Goal: Task Accomplishment & Management: Complete application form

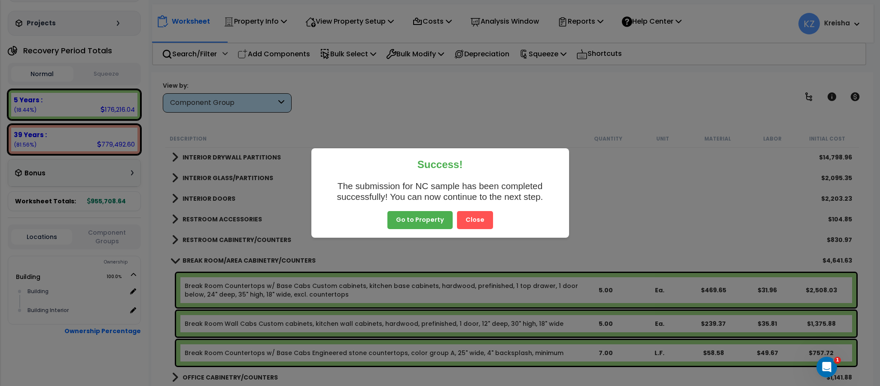
scroll to position [38, 0]
click at [265, 116] on div "Success! The submission for NC sample has been completed successfully! You can …" at bounding box center [440, 193] width 880 height 386
click at [477, 219] on button "Close" at bounding box center [475, 220] width 36 height 18
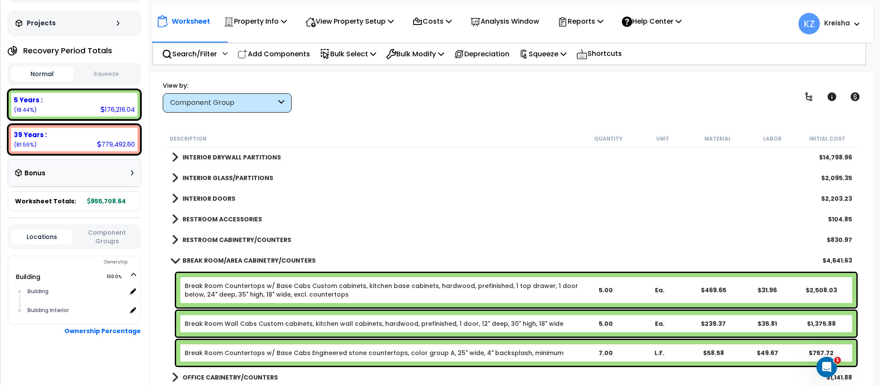
click at [477, 219] on div "RESTROOM ACCESSORIES $104.85" at bounding box center [512, 219] width 689 height 21
click at [659, 85] on div "View by: Component Group High to Low (Total Cost)" at bounding box center [512, 97] width 705 height 32
click at [803, 92] on link at bounding box center [809, 96] width 19 height 19
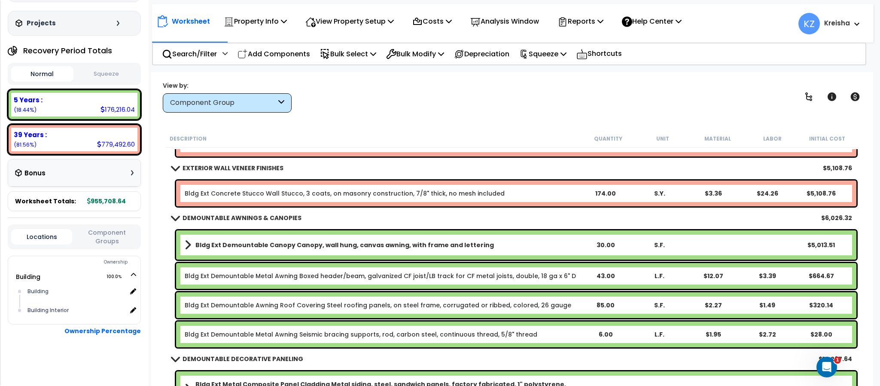
scroll to position [593, 0]
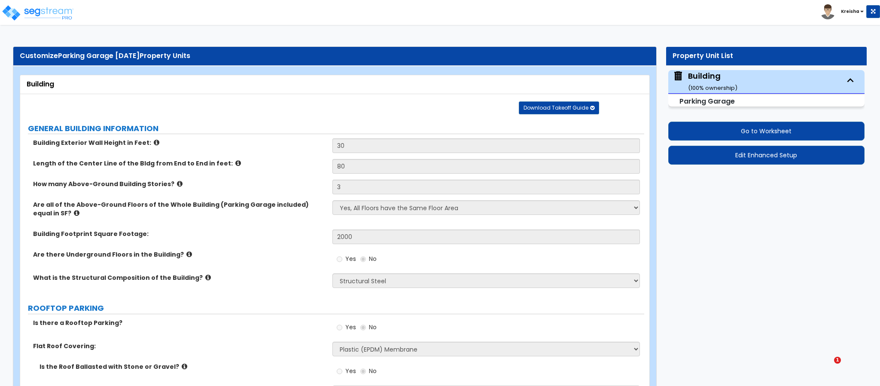
select select "4"
select select "3"
select select "4"
select select "2"
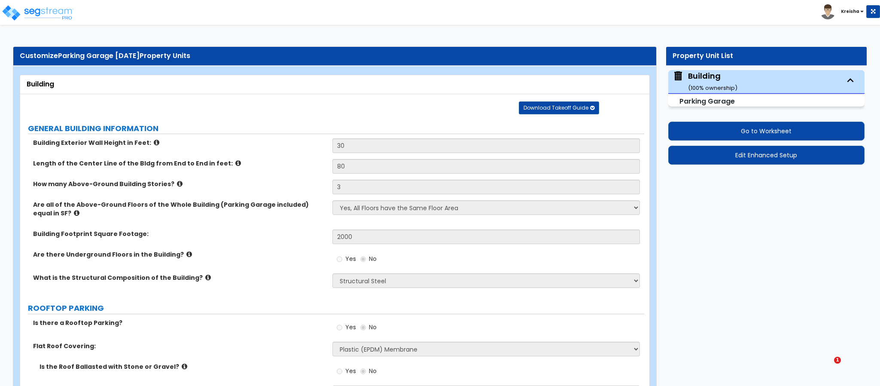
select select "5"
select select "2"
select select "1"
select select "2"
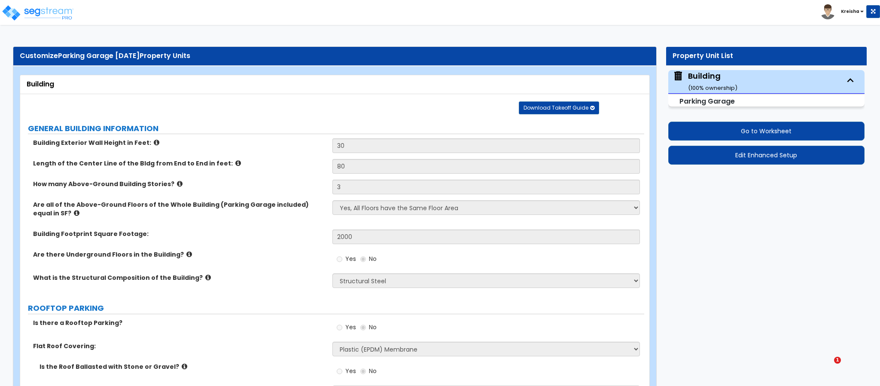
select select "2"
select select "1"
select select "2"
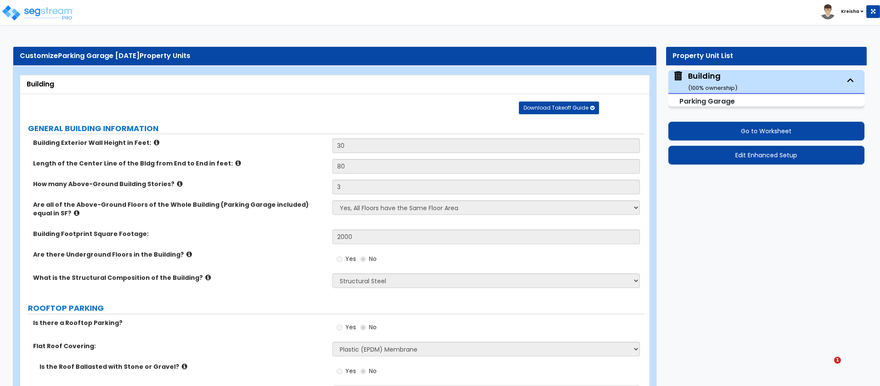
select select "2"
select select "1"
select select "3"
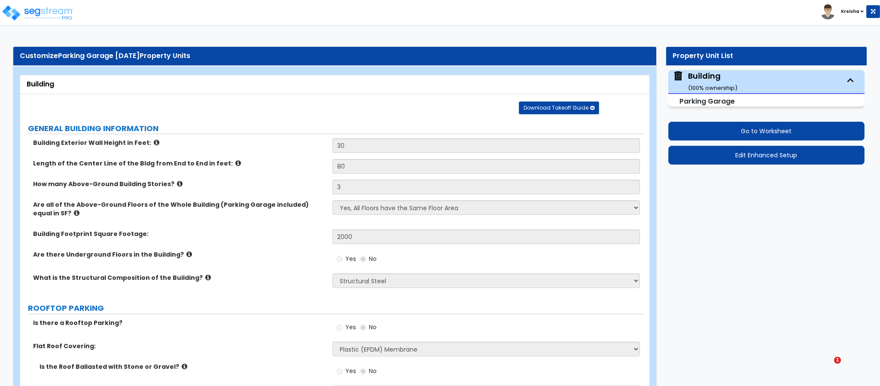
select select "1"
select select "3"
select select "1"
select select "2"
select select "3"
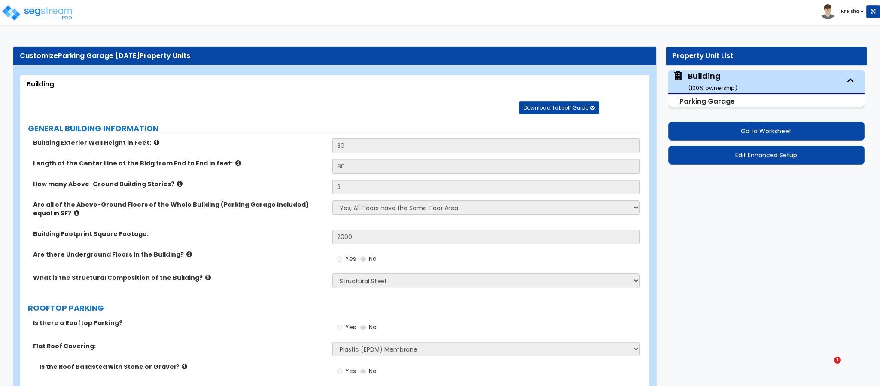
select select "2"
select select "4"
select select "1"
select select "2"
select select "3"
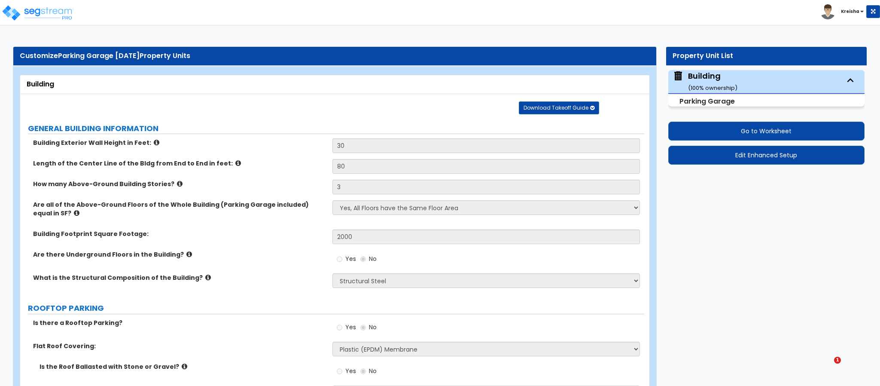
select select "2"
select select "3"
select select "2"
select select "1"
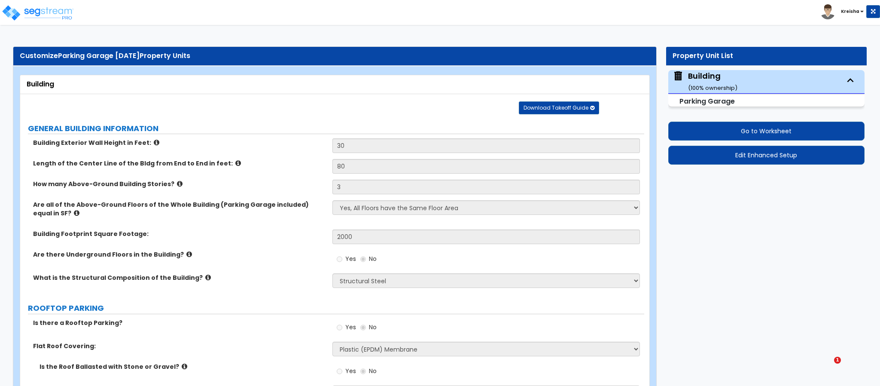
select select "2"
select select "1"
select select "6"
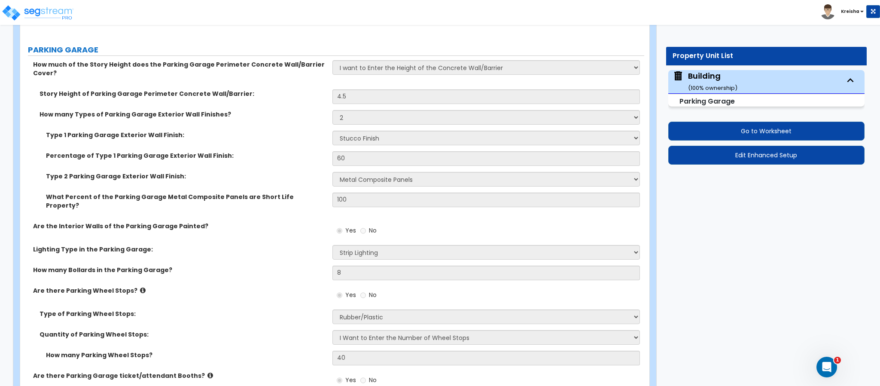
scroll to position [456, 0]
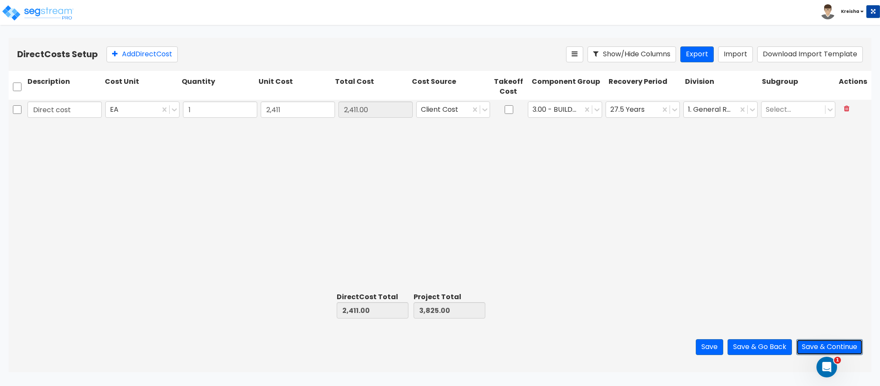
click at [808, 343] on button "Save & Continue" at bounding box center [830, 347] width 67 height 16
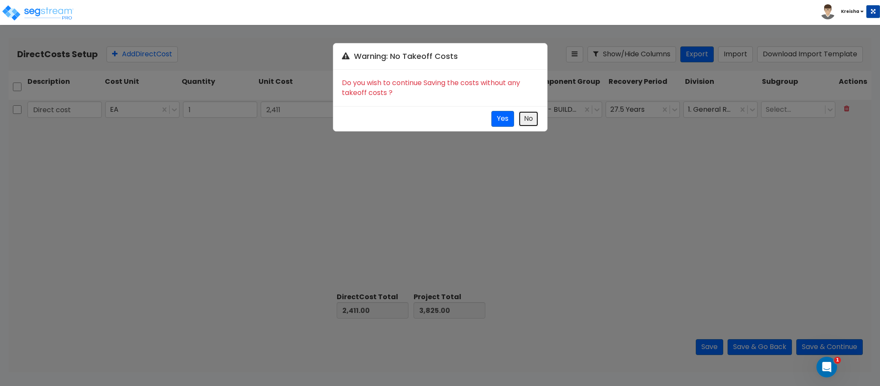
click at [525, 121] on button "No" at bounding box center [529, 119] width 20 height 16
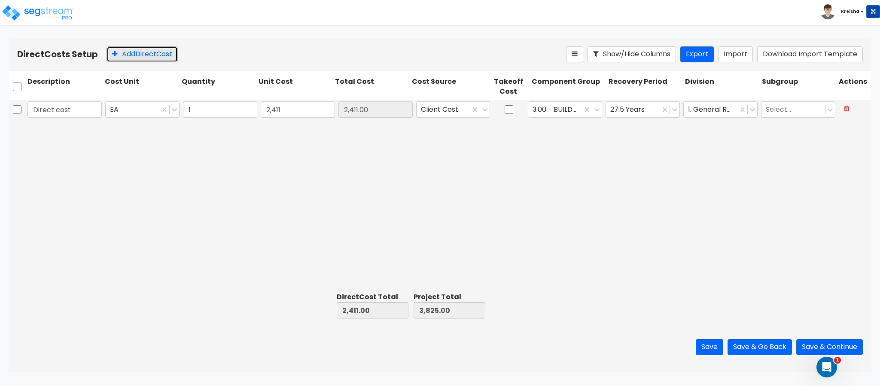
click at [159, 49] on button "Add Direct Cost" at bounding box center [142, 54] width 71 height 16
click at [507, 133] on input "checkbox" at bounding box center [509, 130] width 9 height 16
checkbox input "true"
click at [64, 128] on input "text" at bounding box center [64, 130] width 74 height 16
type input "cost"
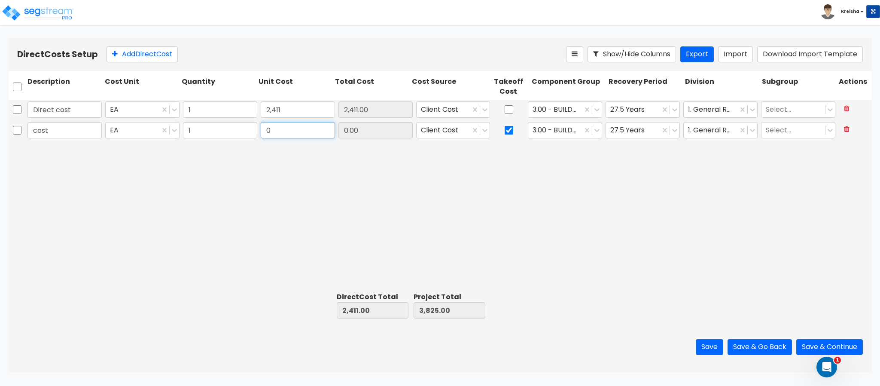
click at [282, 129] on input "0" at bounding box center [298, 130] width 74 height 16
type input "1,356"
type input "1,356.00"
click at [456, 189] on div "Direct cost EA 1 2,411 2,411.00 Client Cost 3.00 - BUILDING-RELATED SITEWORK 27…" at bounding box center [440, 194] width 863 height 189
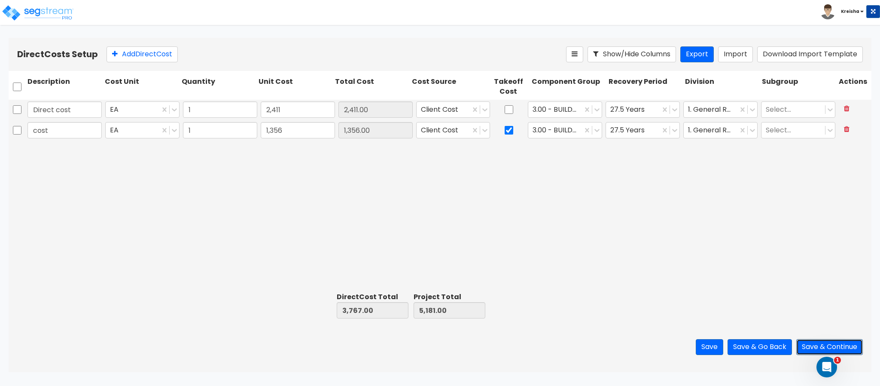
click at [802, 348] on button "Save & Continue" at bounding box center [830, 347] width 67 height 16
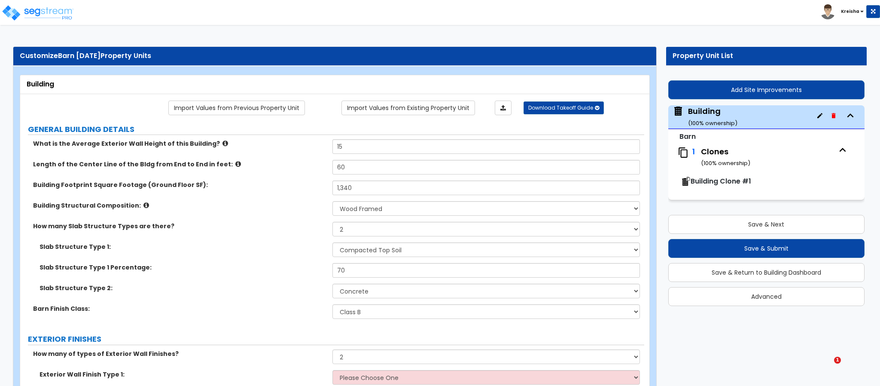
select select "7"
select select "2"
select select "1"
select select "3"
select select "1"
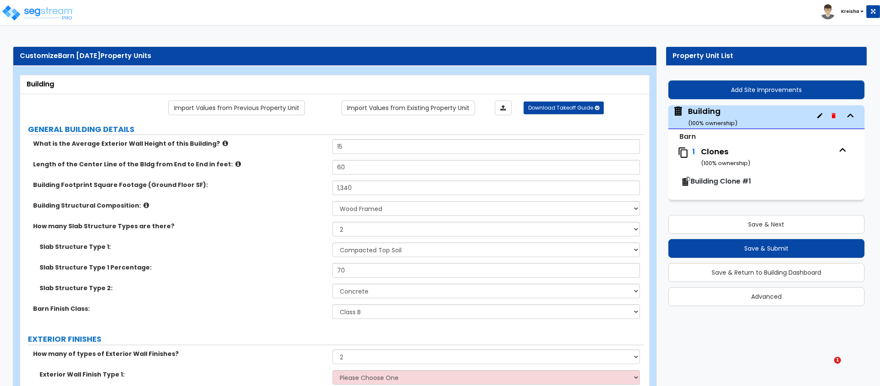
select select "2"
select select "3"
select select "4"
select select "2"
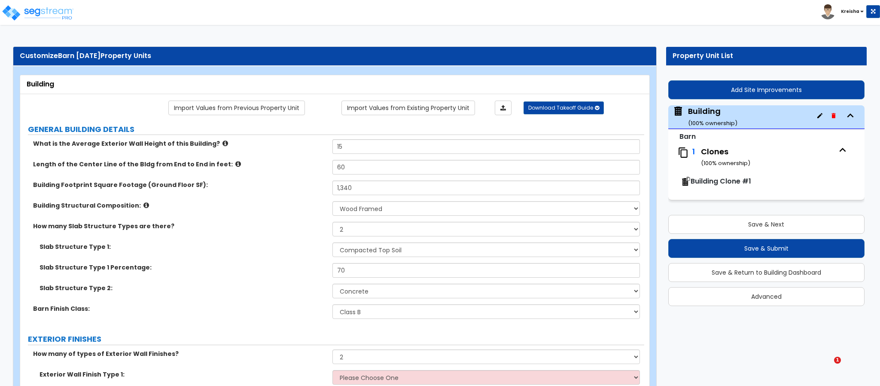
select select "3"
select select "2"
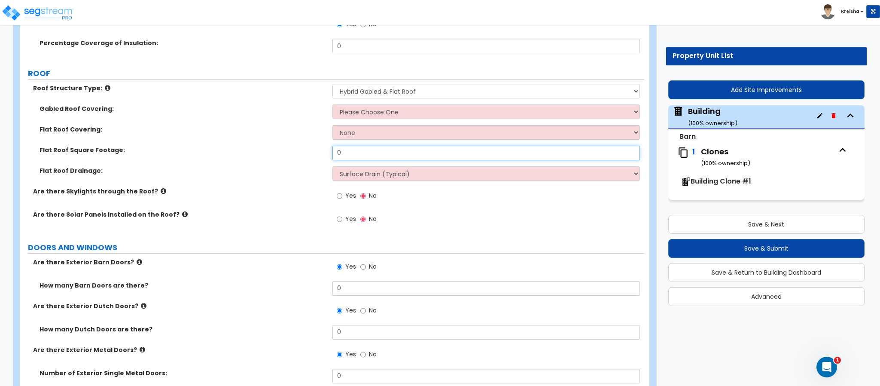
scroll to position [502, 0]
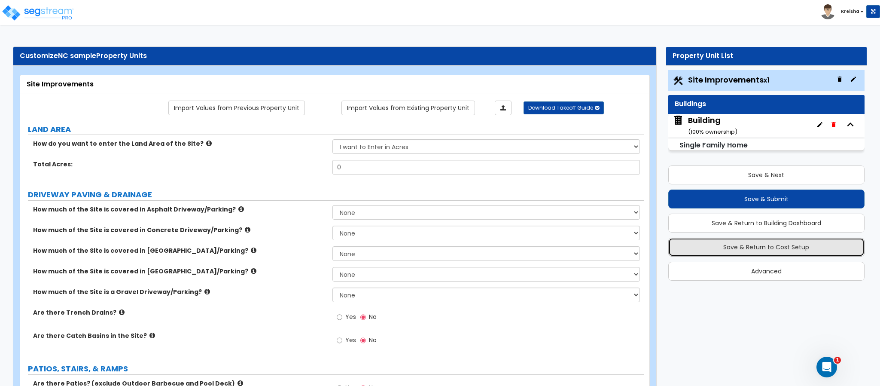
click at [778, 247] on button "Save & Return to Cost Setup" at bounding box center [767, 247] width 196 height 19
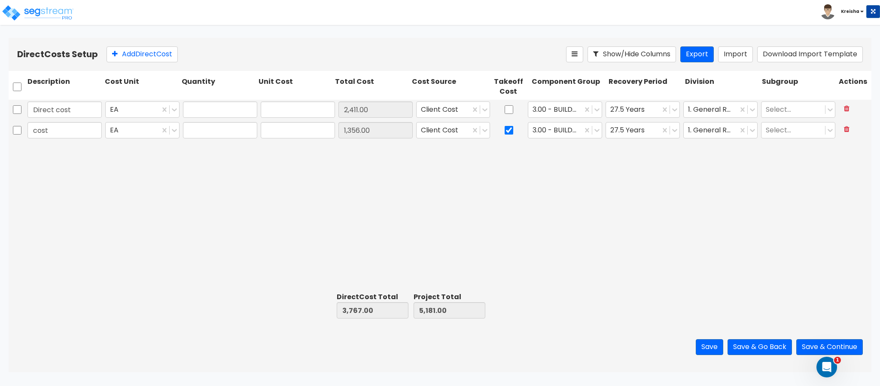
type input "1.00"
type input "2,411.00"
type input "1.00"
type input "1,356.00"
click at [810, 345] on button "Save & Continue" at bounding box center [830, 347] width 67 height 16
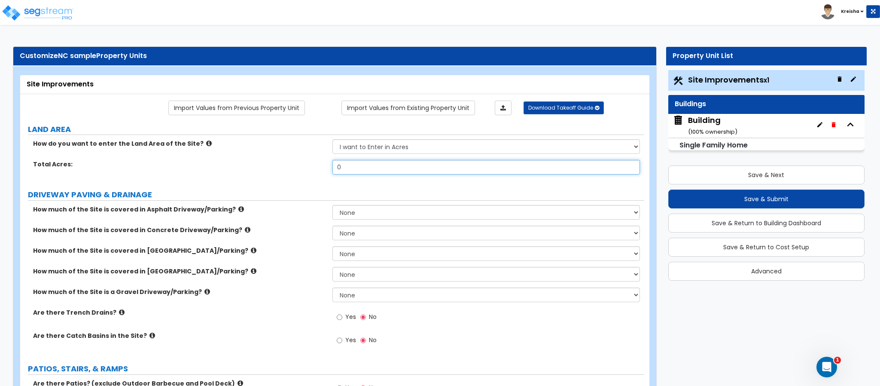
click at [415, 164] on input "0" at bounding box center [487, 167] width 308 height 15
type input "1"
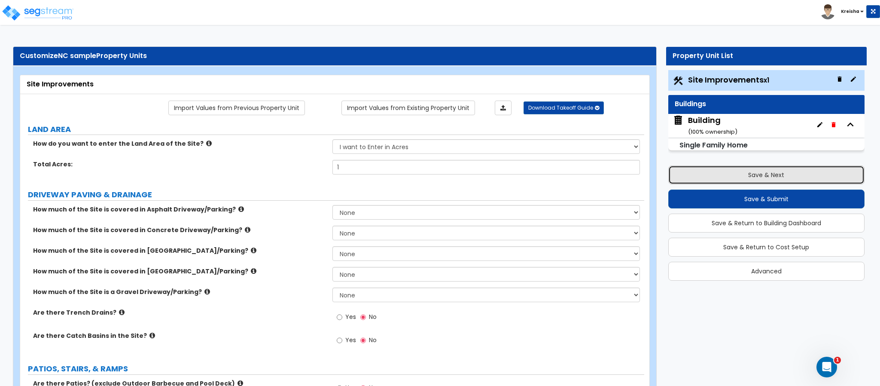
click at [734, 179] on button "Save & Next" at bounding box center [767, 174] width 196 height 19
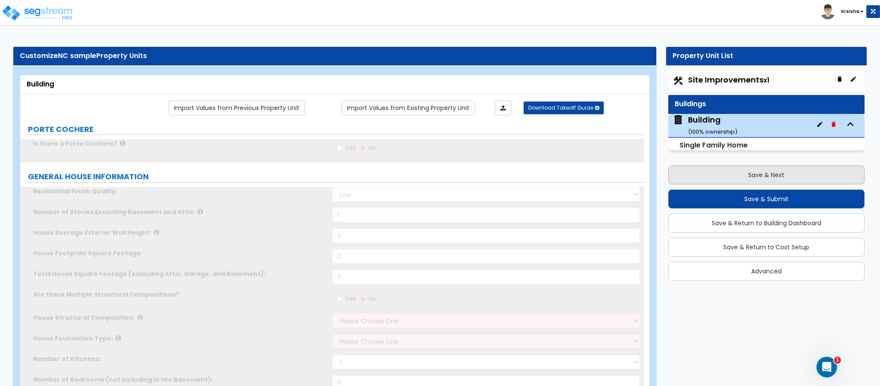
type input "1"
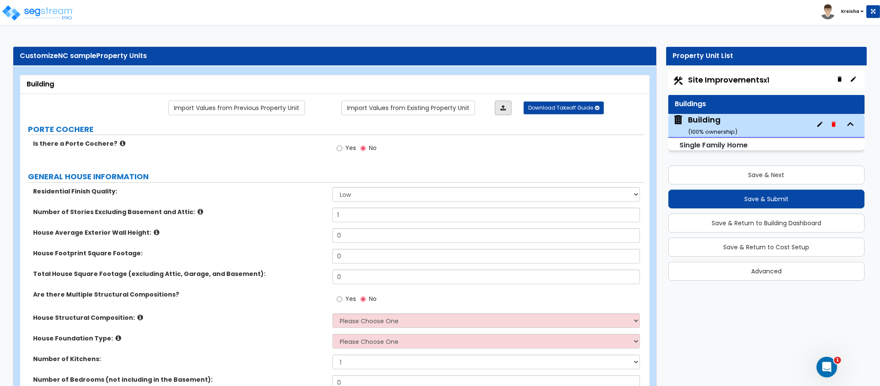
click at [508, 113] on link at bounding box center [503, 108] width 17 height 15
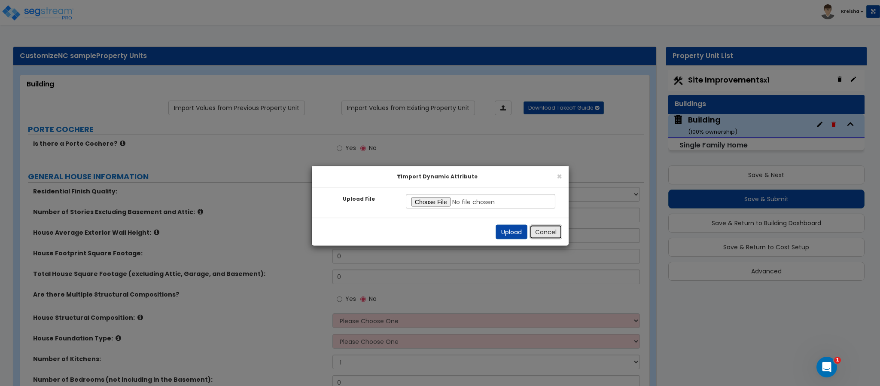
click at [542, 237] on button "Cancel" at bounding box center [546, 232] width 33 height 15
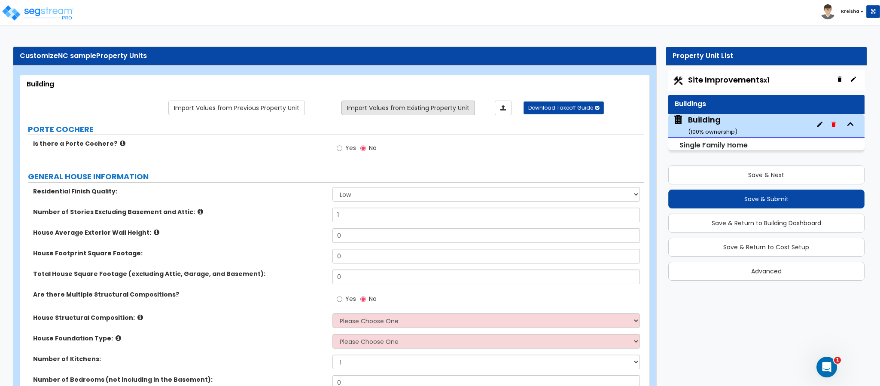
click at [427, 102] on link "Import Values from Existing Property Unit" at bounding box center [409, 108] width 134 height 15
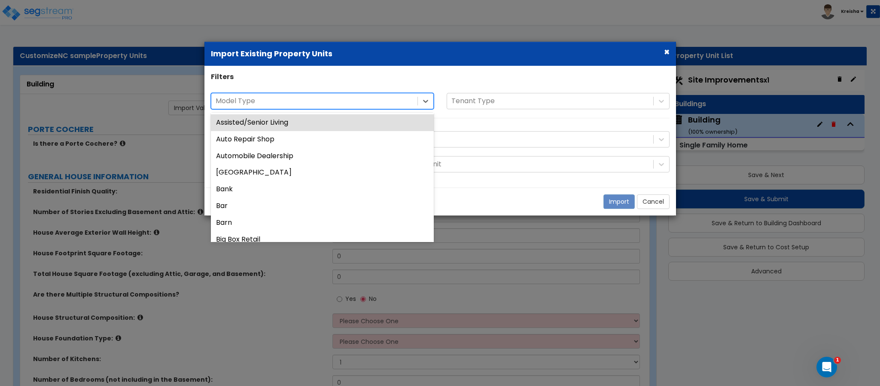
click at [427, 102] on icon at bounding box center [425, 101] width 9 height 9
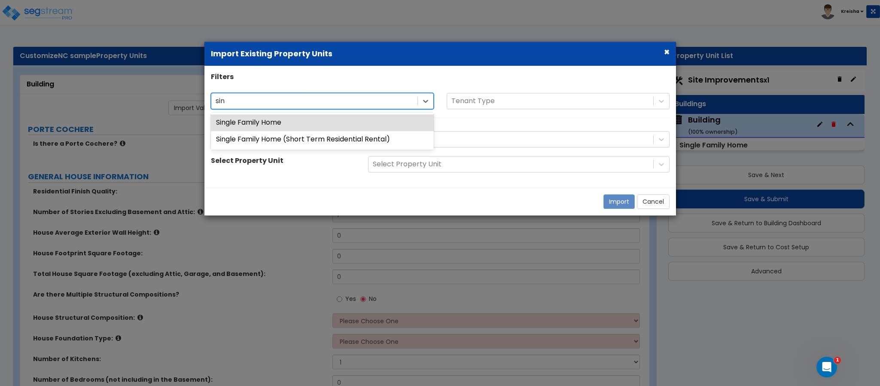
type input "sing"
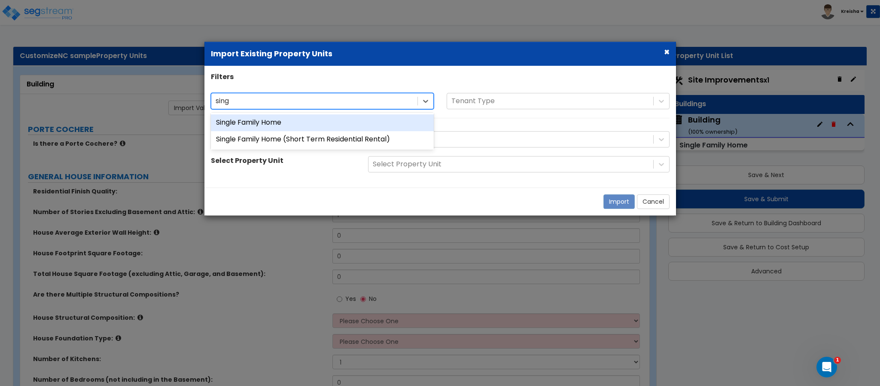
click at [304, 119] on div "Single Family Home" at bounding box center [322, 122] width 223 height 17
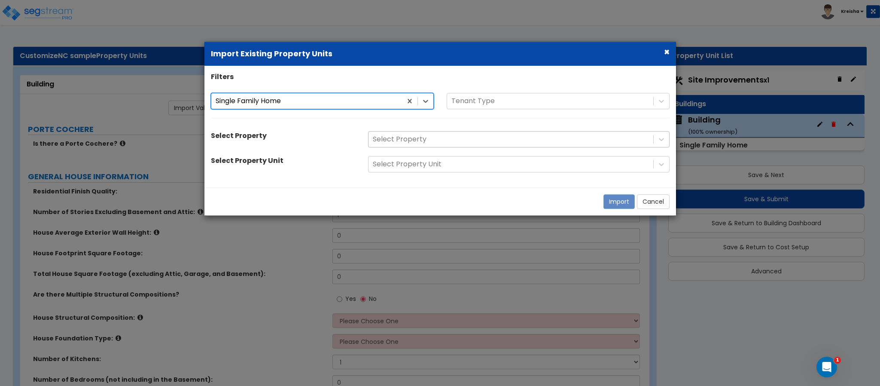
click at [444, 143] on div at bounding box center [511, 140] width 276 height 12
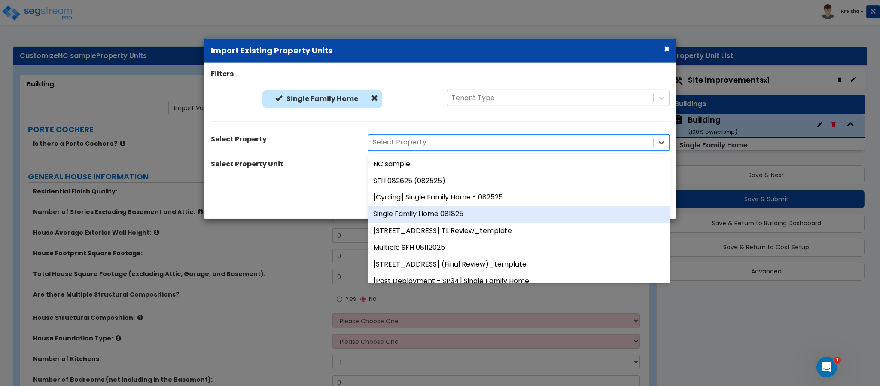
click at [463, 211] on div "Single Family Home 081825" at bounding box center [519, 214] width 302 height 17
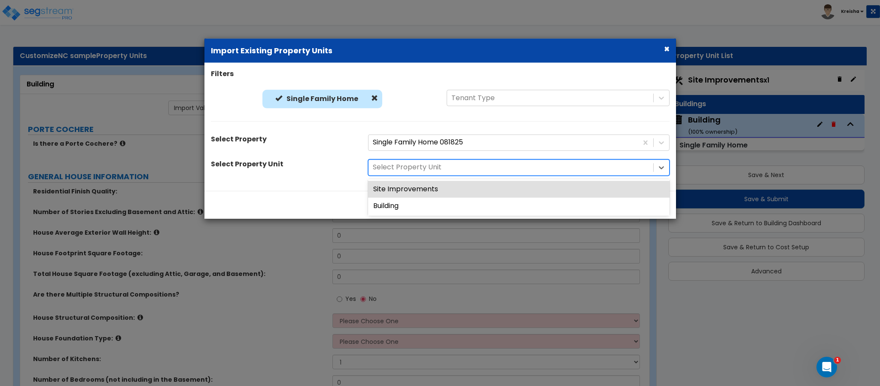
click at [583, 169] on div at bounding box center [511, 168] width 276 height 12
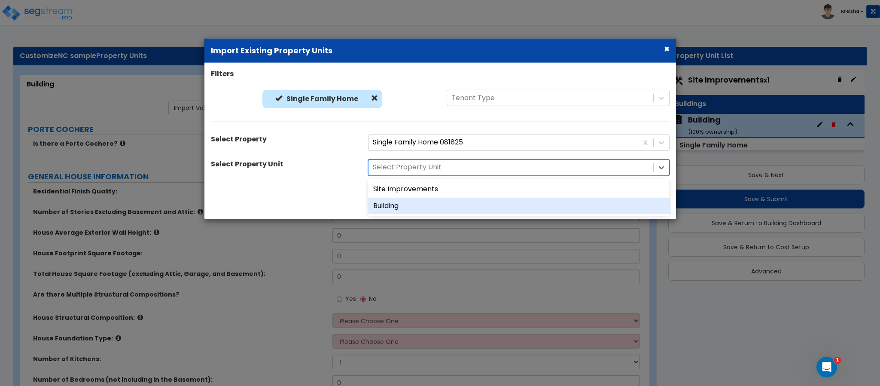
click at [507, 206] on div "Building" at bounding box center [519, 205] width 302 height 17
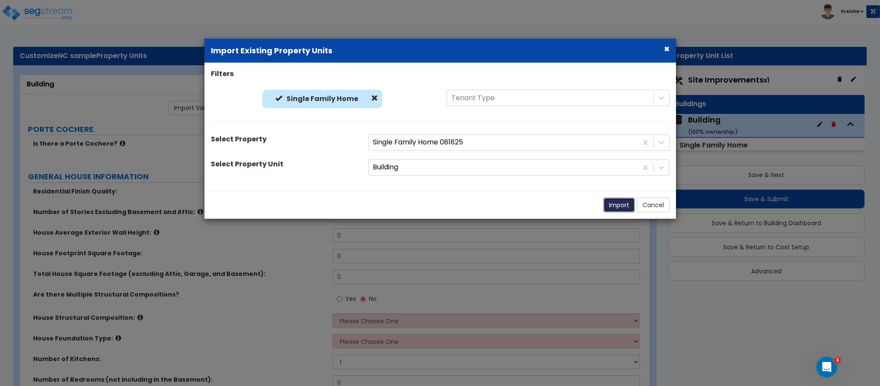
click at [621, 208] on button "Import" at bounding box center [619, 205] width 31 height 15
radio input "true"
select select "1"
type input "2"
type input "25"
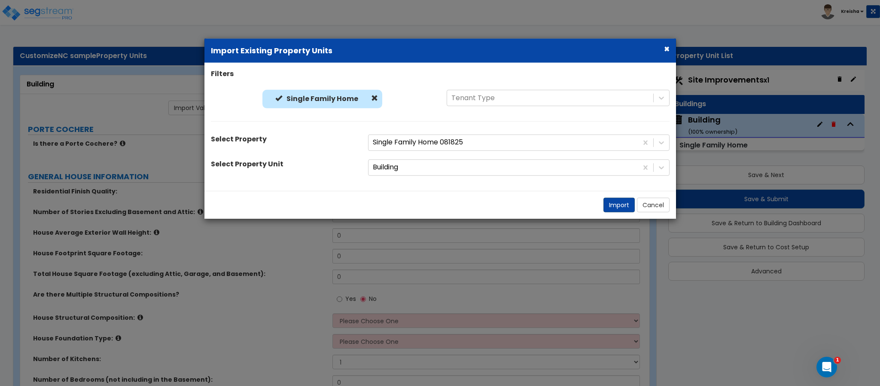
type input "5000"
type input "9200"
radio input "true"
select select "3"
type input "3"
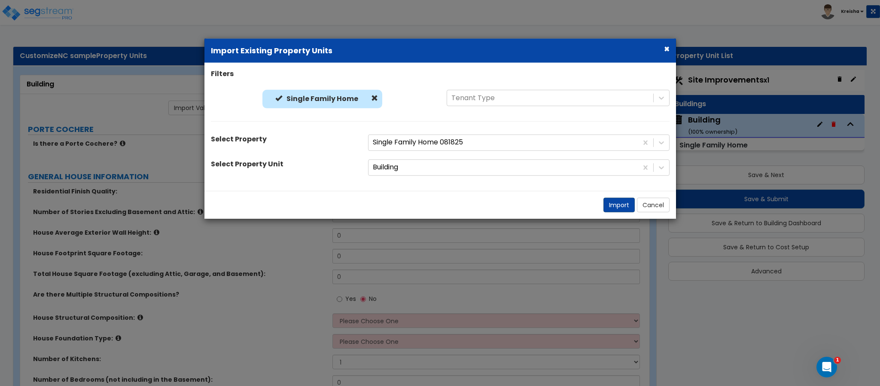
select select "3"
select select "1"
radio input "true"
select select "3"
radio input "true"
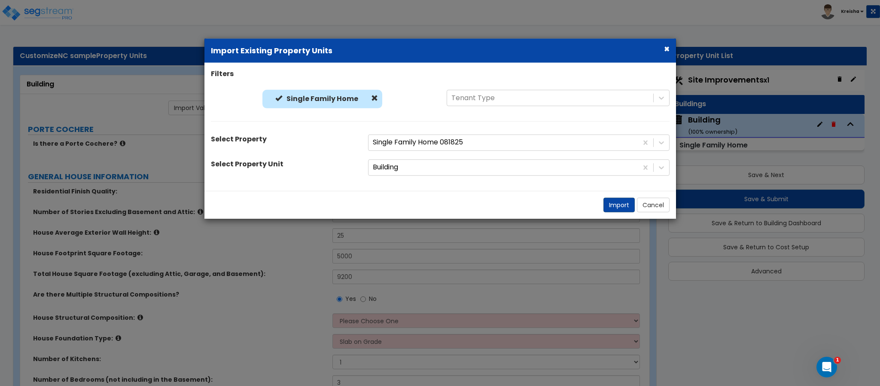
radio input "true"
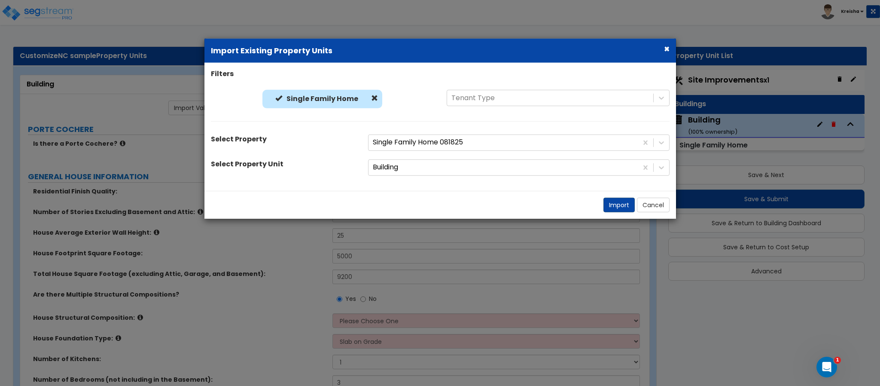
radio input "true"
select select "2"
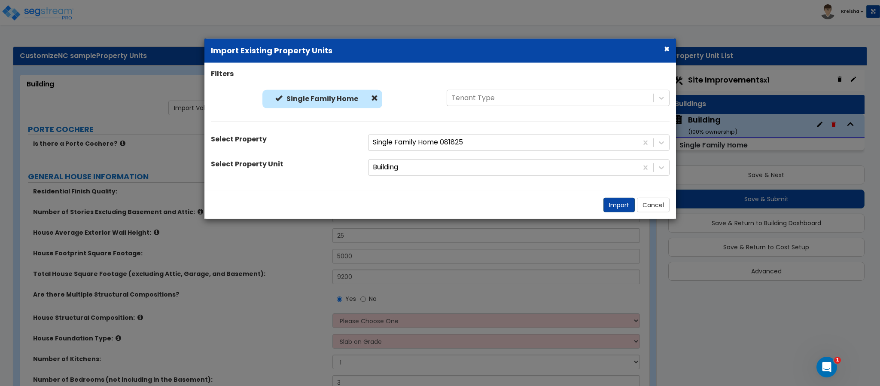
radio input "true"
select select "2"
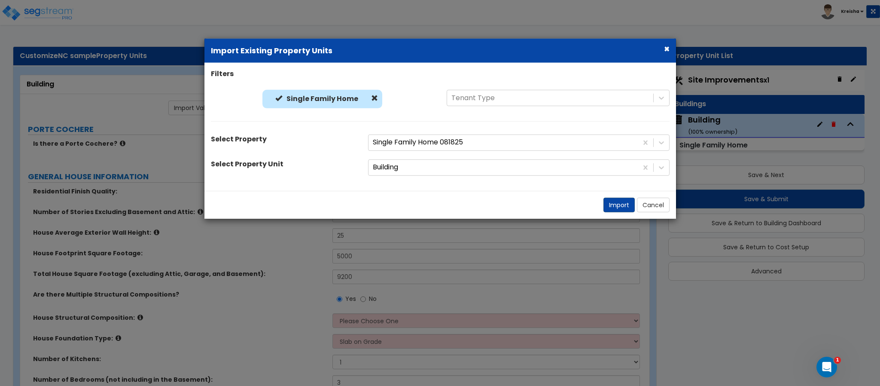
radio input "true"
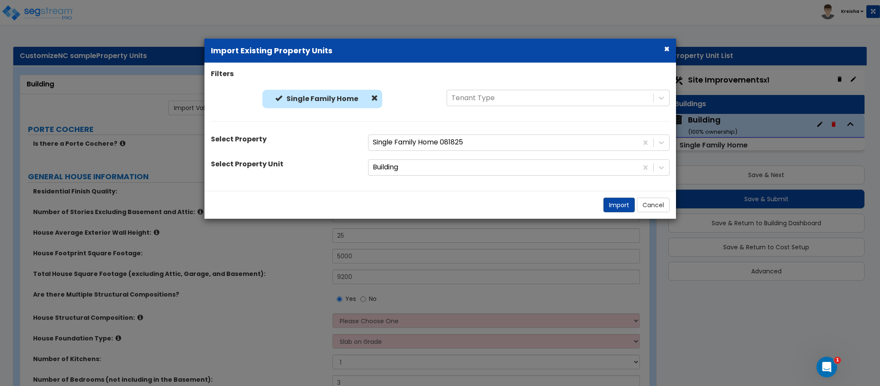
radio input "true"
select select "1"
select select "2"
radio input "true"
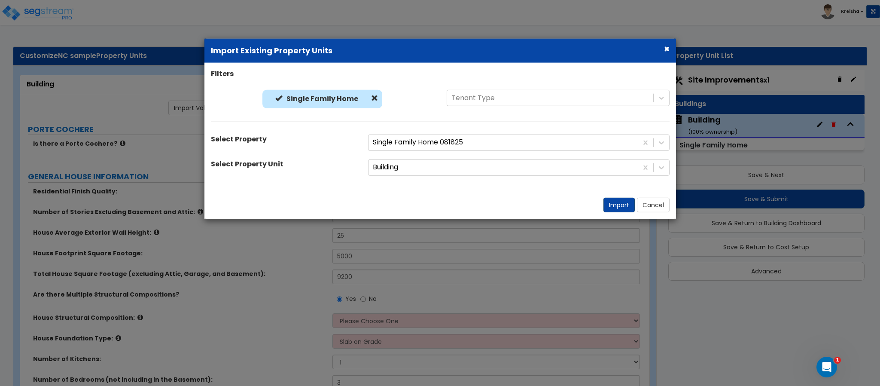
radio input "true"
select select "2"
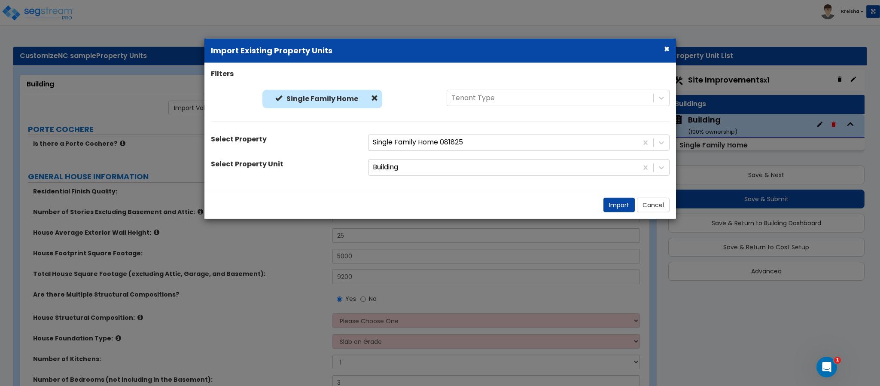
radio input "true"
select select "1"
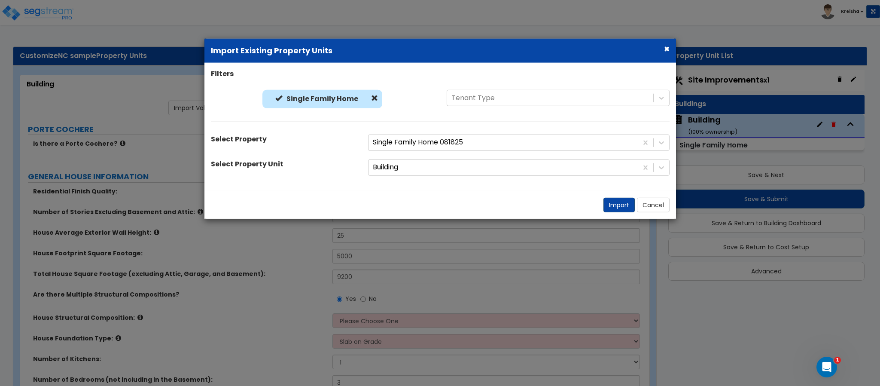
type input "18"
type input "12"
select select "4"
radio input "true"
select select "1"
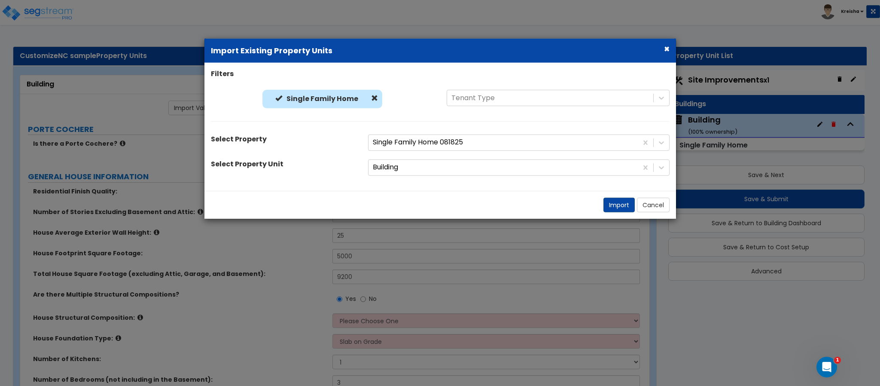
select select "1"
radio input "true"
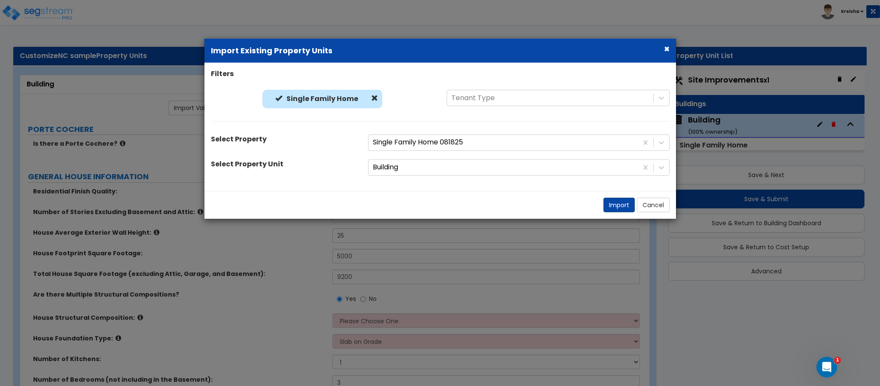
radio input "true"
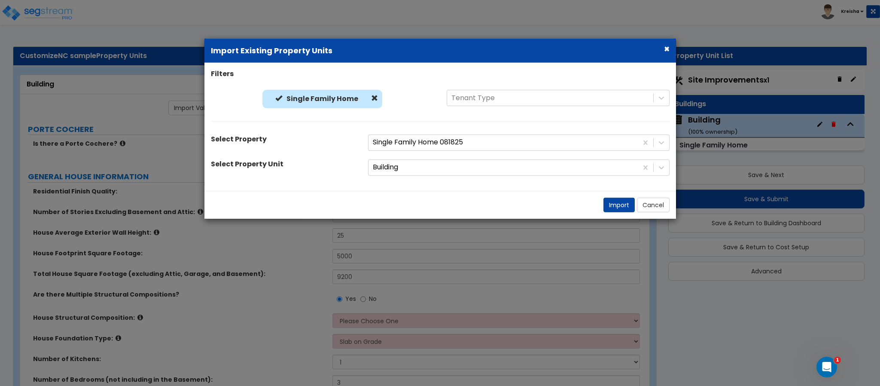
radio input "true"
select select "1"
radio input "true"
select select "2"
radio input "true"
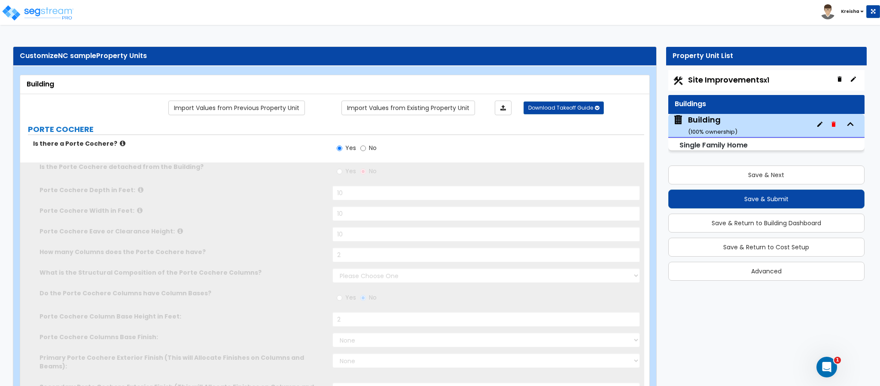
type input "10"
type input "2"
select select "3"
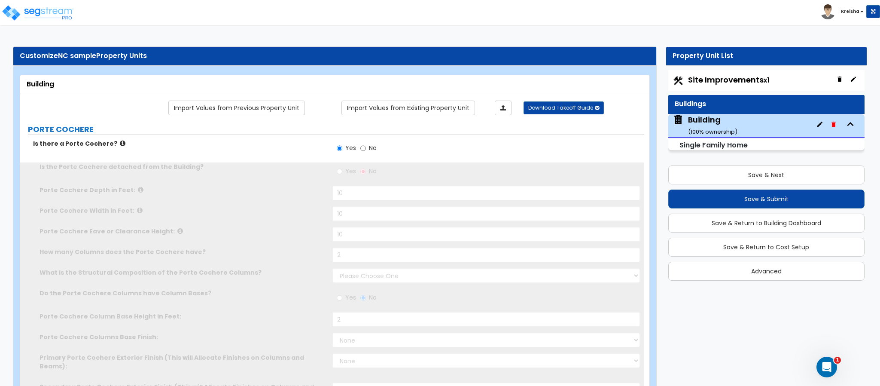
radio input "true"
type input "2"
select select "5"
select select "2"
select select "5"
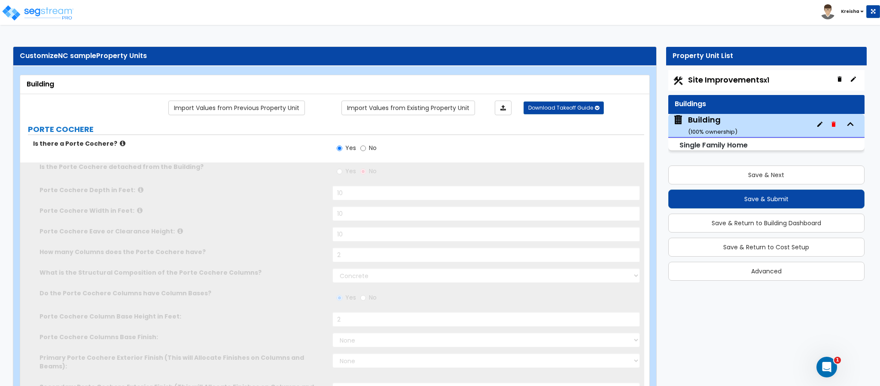
select select "1"
select select "3"
type input "70"
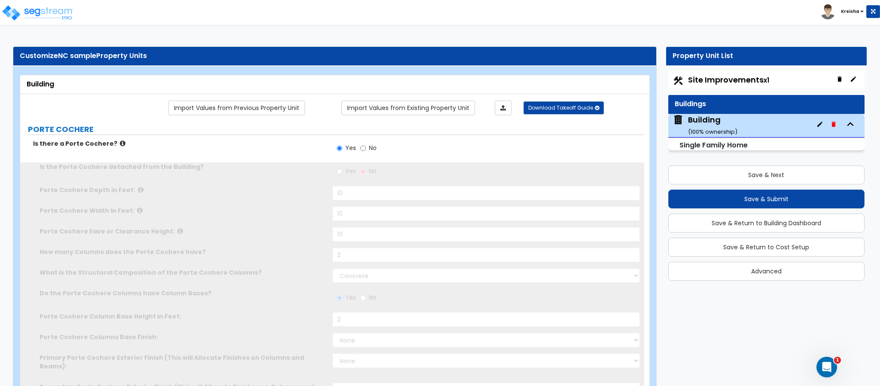
select select "8"
type input "5000"
select select "1"
type input "1"
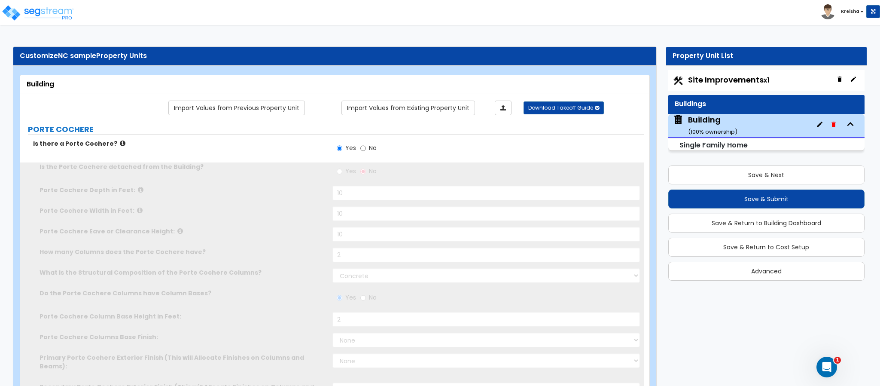
select select "1"
select select "3"
select select "1"
select select "13"
select select "9"
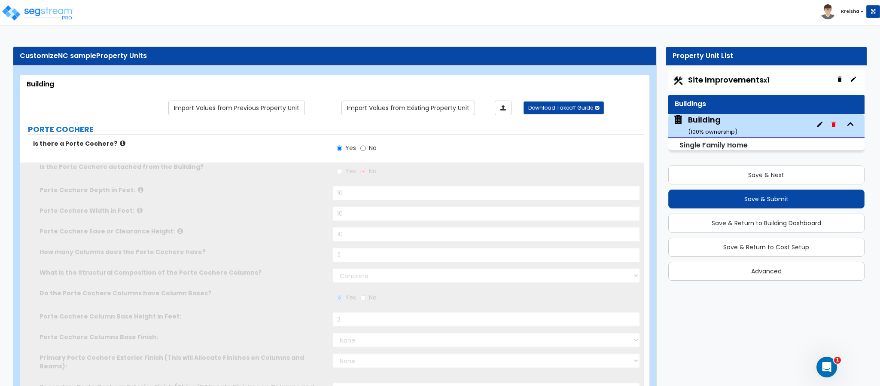
select select "7"
type input "20"
type input "50"
select select "4"
type input "1500"
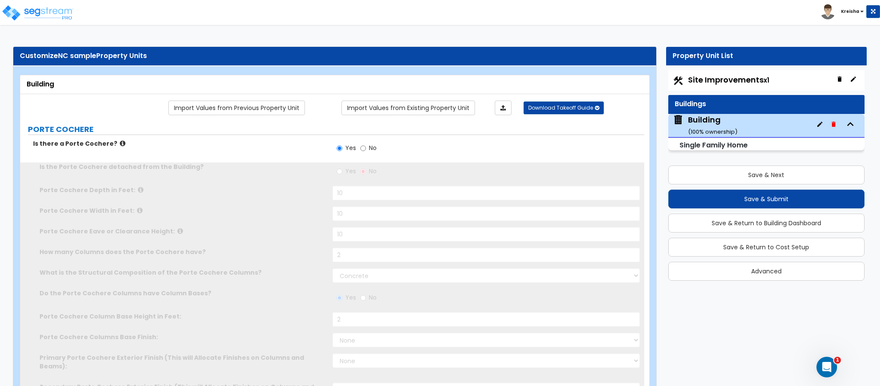
select select "2"
radio input "true"
select select "3"
type input "10"
radio input "true"
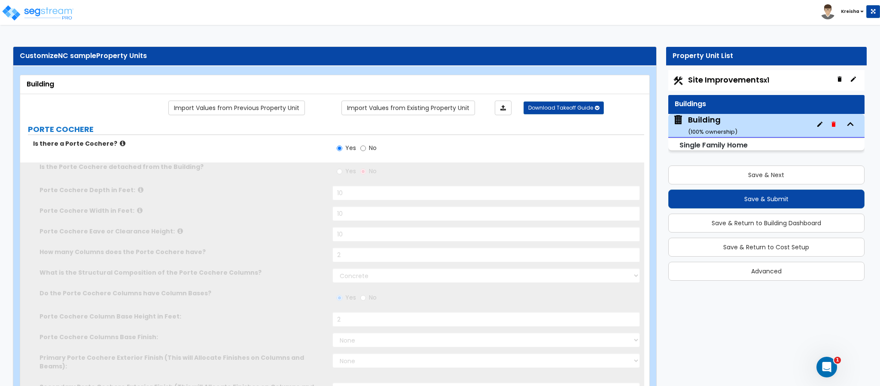
radio input "true"
select select "3"
type input "120"
type input "4"
type input "5"
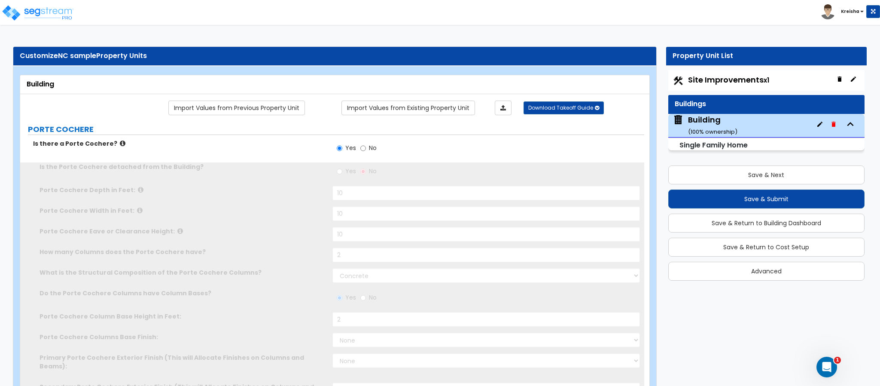
type input "6"
radio input "true"
select select "2"
radio input "true"
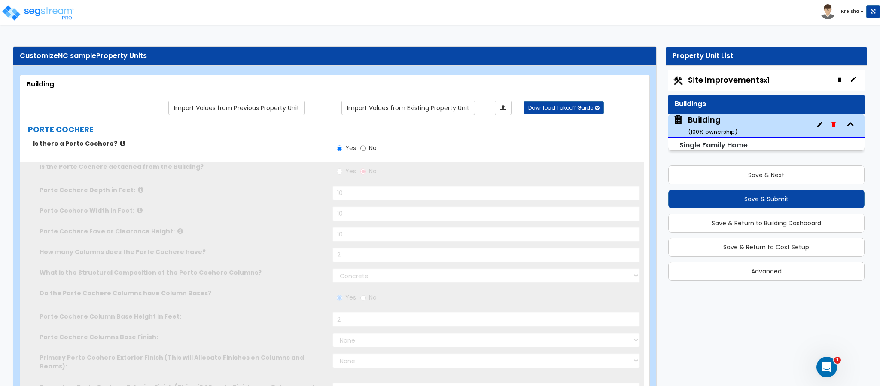
select select "1"
select select "4"
type input "50"
select select "1"
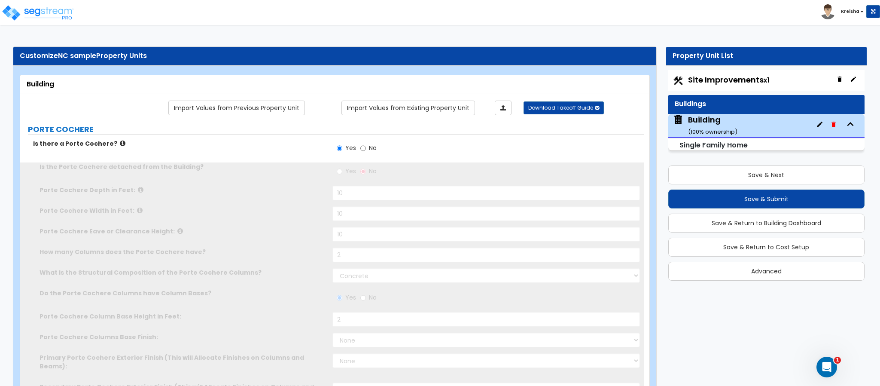
select select "2"
type input "1"
select select "1"
type input "1"
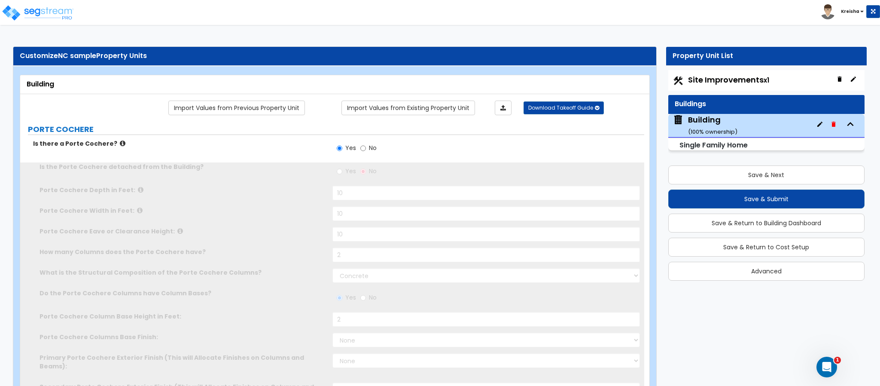
select select "2"
type input "300"
select select "5"
select select "4"
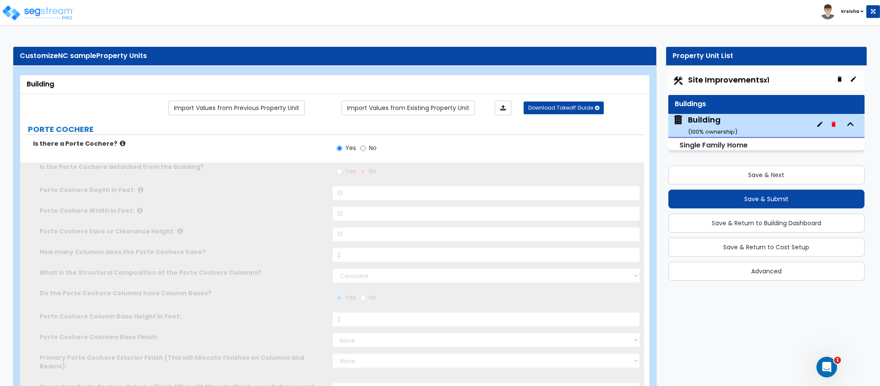
type input "1"
select select "4"
type input "2"
type input "1"
type input "2"
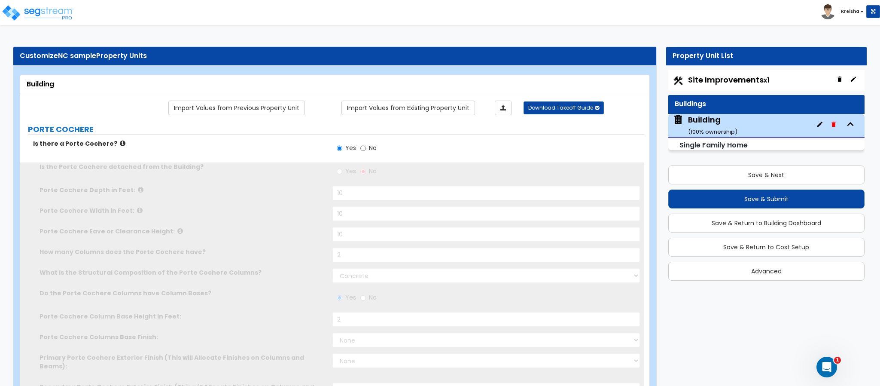
type input "1"
type input "4"
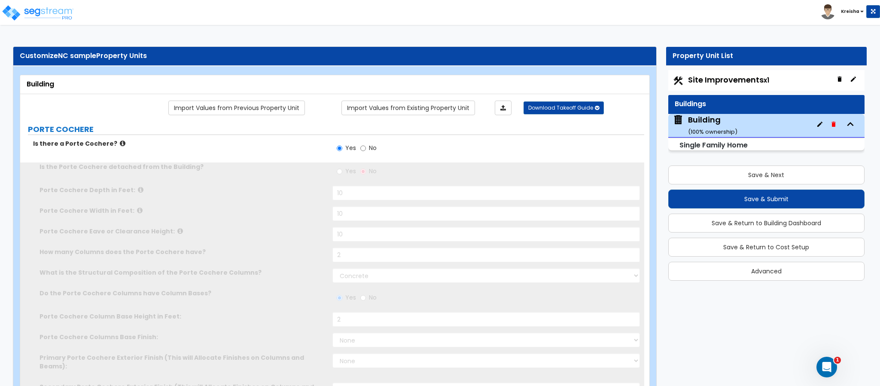
type input "6"
select select "1"
radio input "true"
select select "1"
select select "3"
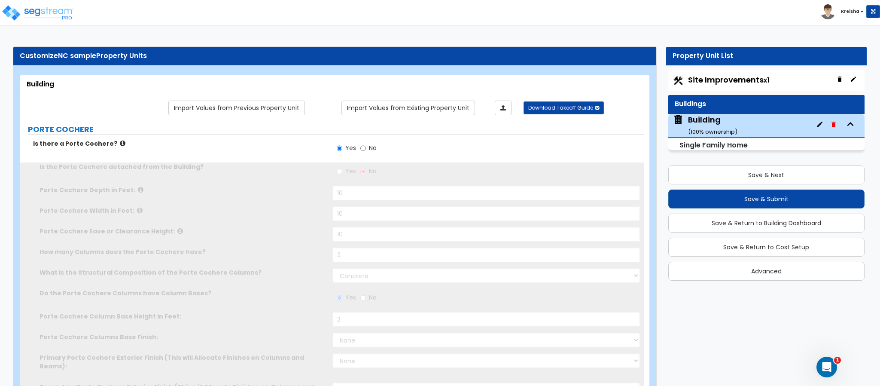
select select "1"
select select "2"
type input "70"
select select "3"
select select "1"
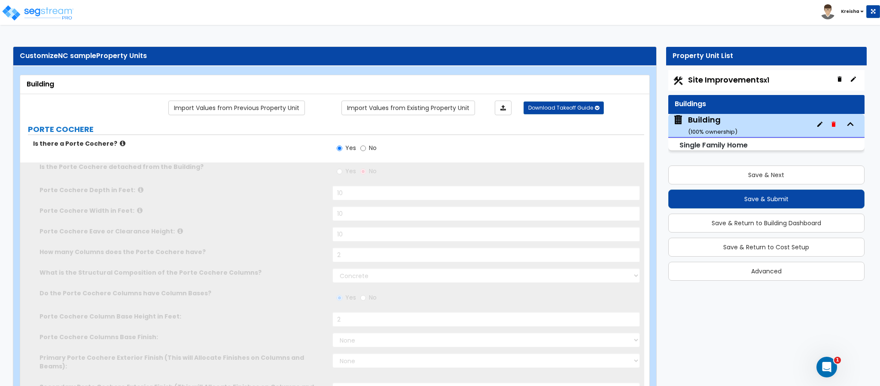
type input "80"
type input "100"
radio input "true"
type input "300"
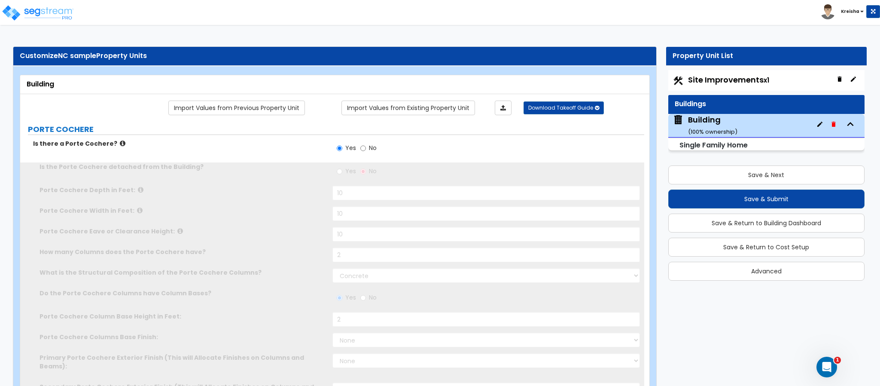
select select "4"
type input "200"
type input "250"
select select "2"
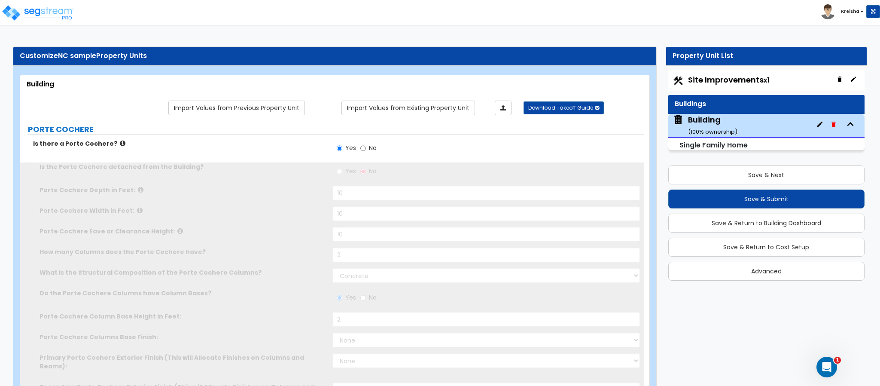
select select "3"
select select "1"
select select "4"
select select "2"
select select "5"
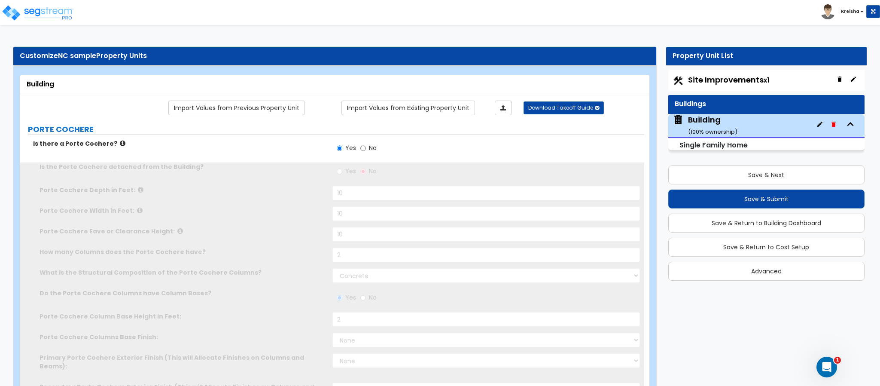
type input "70"
type input "60"
type input "3"
type input "8"
type input "1"
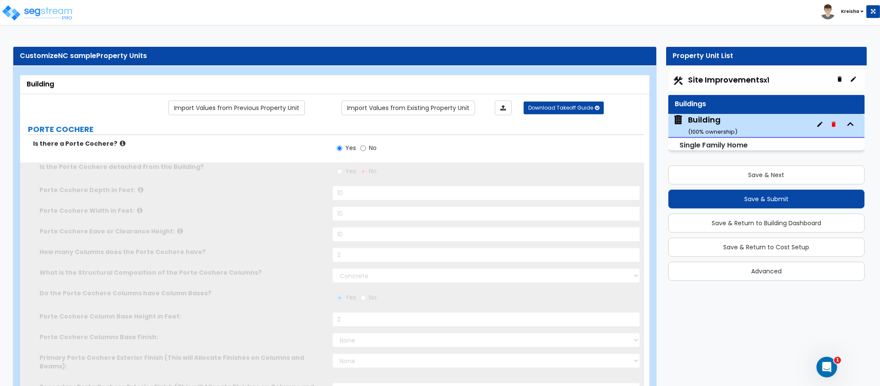
type input "4"
type input "40"
type input "50"
type input "60"
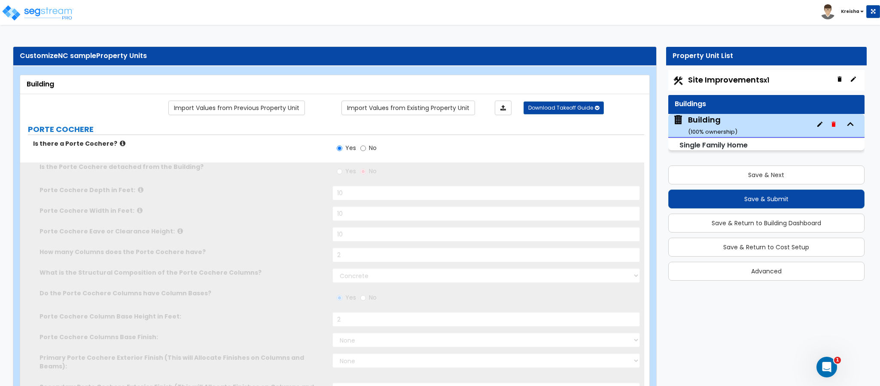
type input "32"
type input "60"
type input "40"
radio input "true"
type input "1"
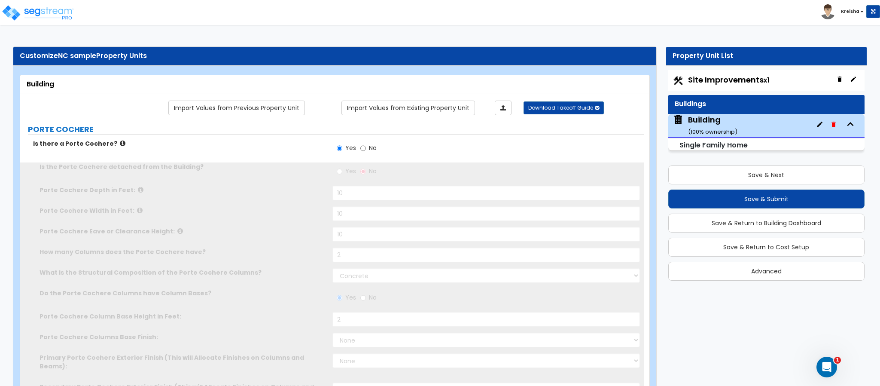
select select "3"
select select "1"
select select "4"
radio input "true"
type input "1"
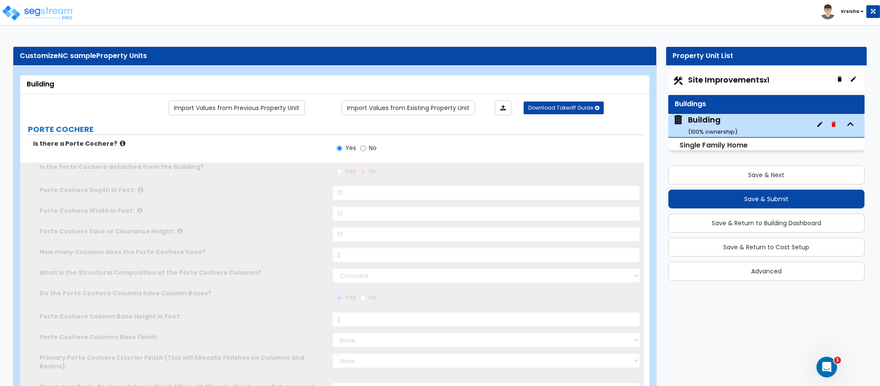
select select "2"
select select "7"
type input "9"
select select "1"
type input "6"
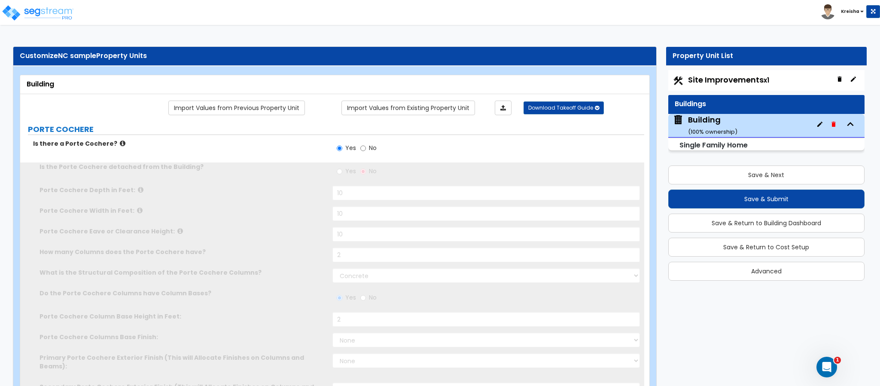
type input "1000"
radio input "true"
type input "90"
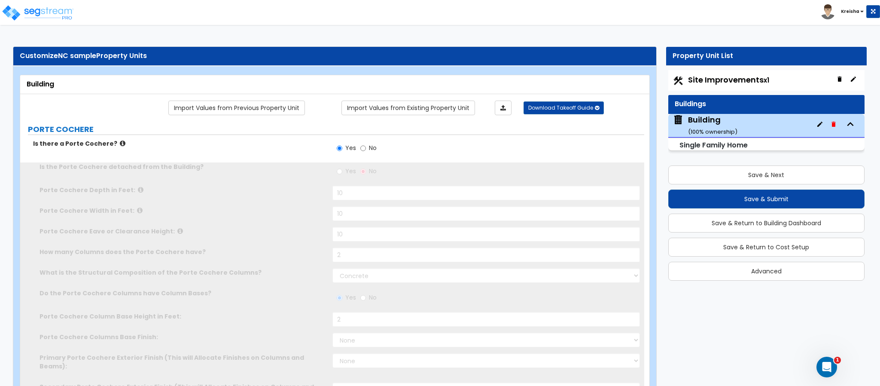
type input "10"
type input "1"
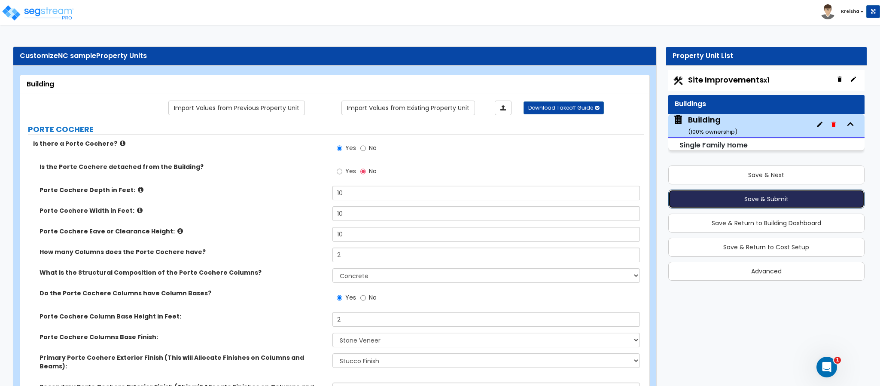
click at [759, 197] on button "Save & Submit" at bounding box center [767, 198] width 196 height 19
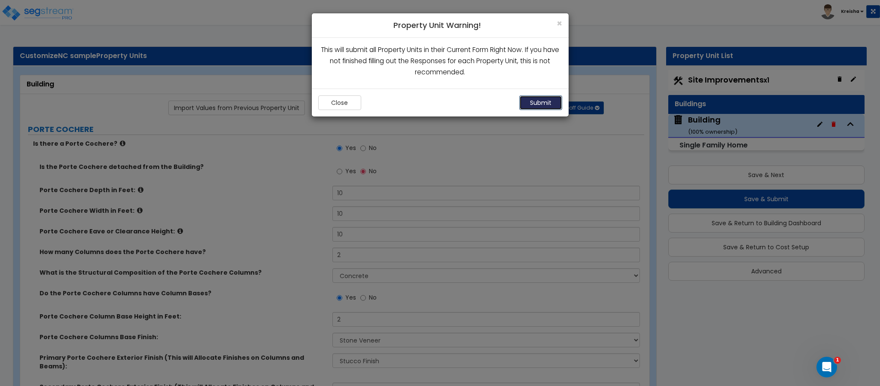
click at [553, 108] on button "Submit" at bounding box center [540, 102] width 43 height 15
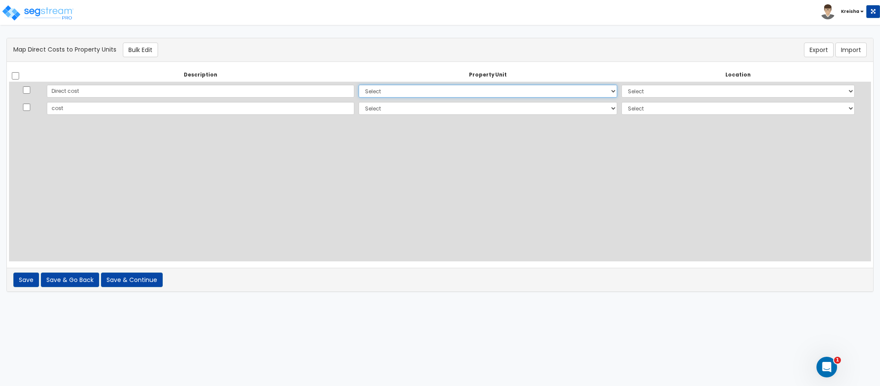
click at [359, 92] on select "Select Building Site Improvements Add Additional Property Unit" at bounding box center [488, 91] width 258 height 13
select select "166514"
click at [359, 85] on select "Select Building Site Improvements Add Additional Property Unit" at bounding box center [488, 91] width 258 height 13
select select
click at [359, 105] on select "Select Building Site Improvements Add Additional Property Unit" at bounding box center [488, 108] width 258 height 13
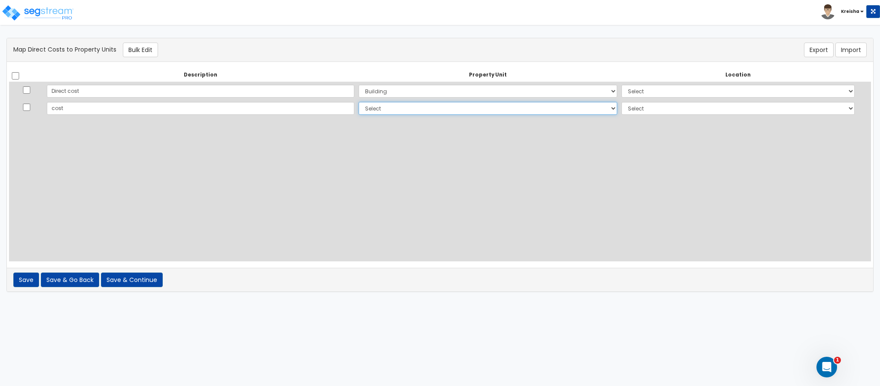
select select "166514"
click at [359, 102] on select "Select Building Site Improvements Add Additional Property Unit" at bounding box center [488, 108] width 258 height 13
select select
click at [633, 95] on td "Select Add Additional Location Building Building Interior Building Porte Cocher…" at bounding box center [739, 91] width 238 height 18
click at [633, 95] on select "Select Add Additional Location Building Building Interior Building Porte Cocher…" at bounding box center [738, 91] width 233 height 13
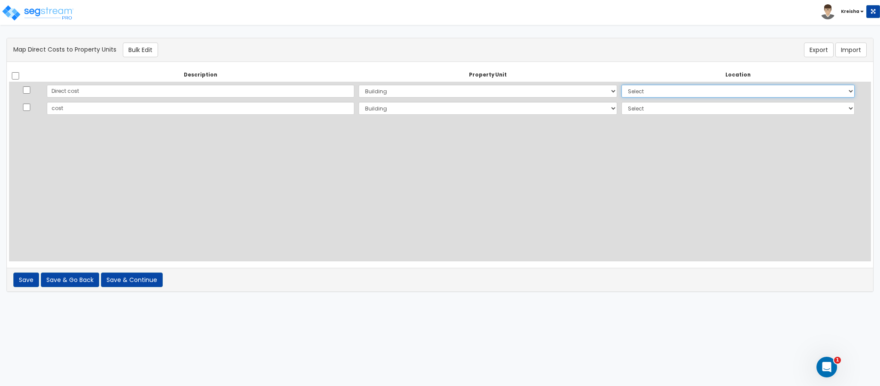
select select "6"
click at [622, 85] on select "Select Add Additional Location Building Building Interior Building Porte Cocher…" at bounding box center [738, 91] width 233 height 13
click at [629, 116] on td "Select Add Additional Location Building Building Interior Building Porte Cocher…" at bounding box center [739, 108] width 238 height 17
click at [628, 107] on select "Select Add Additional Location Building Building Interior Building Porte Cocher…" at bounding box center [738, 108] width 233 height 13
select select "461"
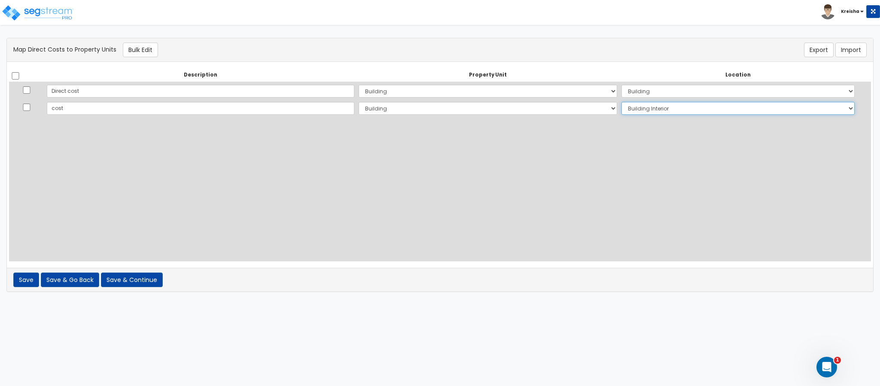
click at [622, 102] on select "Select Add Additional Location Building Building Interior Building Porte Cocher…" at bounding box center [738, 108] width 233 height 13
click at [136, 284] on button "Save & Continue" at bounding box center [132, 279] width 62 height 15
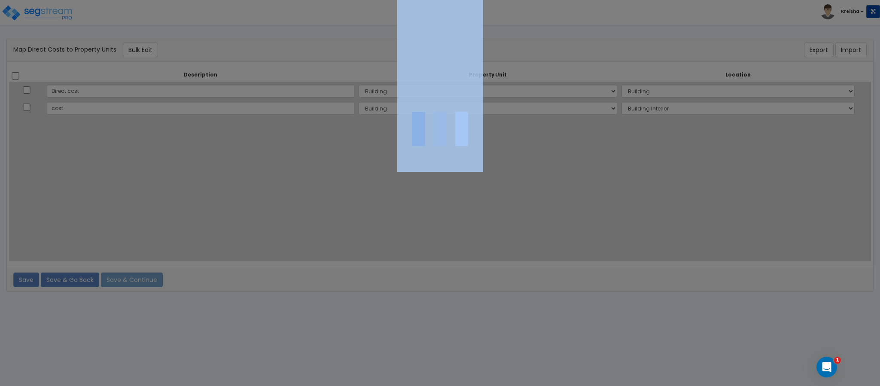
click at [136, 284] on div at bounding box center [440, 193] width 880 height 386
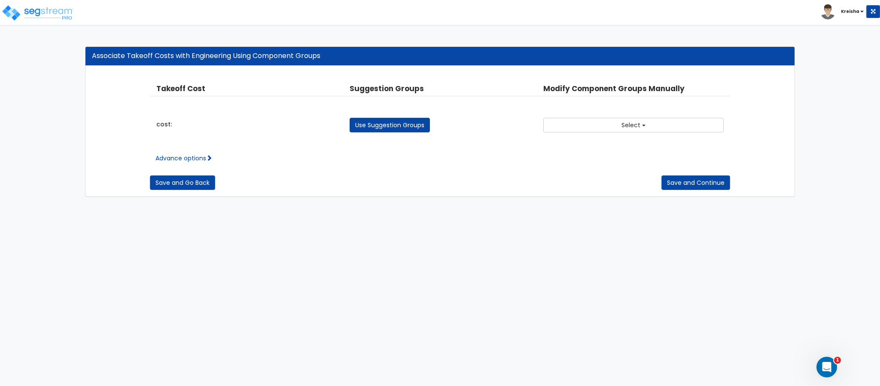
click at [403, 125] on link "Use Suggestion Groups" at bounding box center [390, 125] width 80 height 15
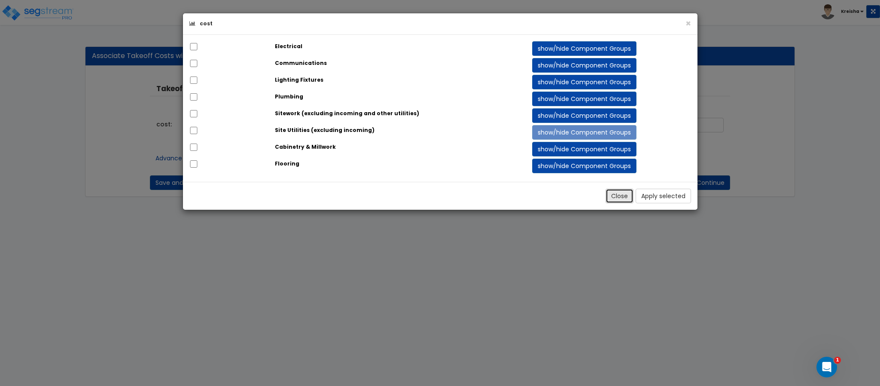
click at [624, 203] on button "Close" at bounding box center [620, 196] width 28 height 15
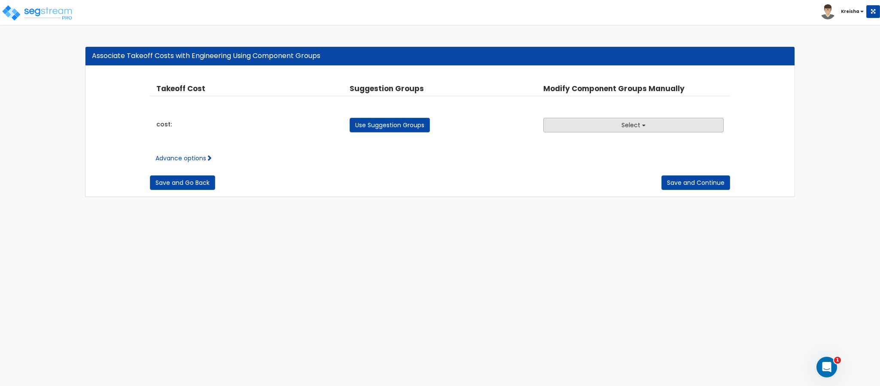
click at [609, 132] on button "Select" at bounding box center [633, 125] width 180 height 15
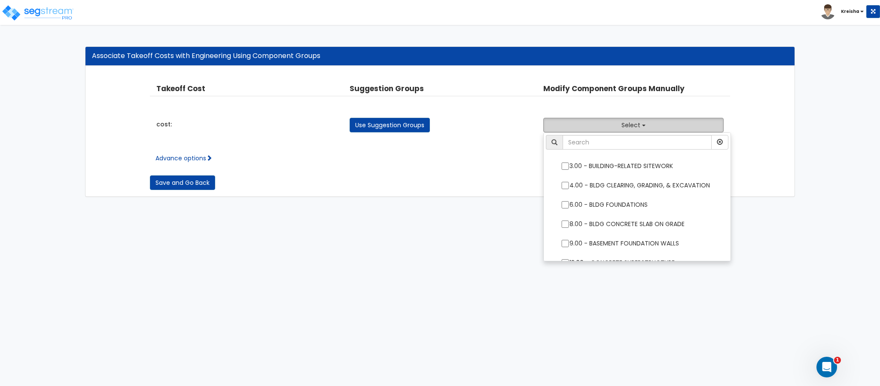
click at [609, 132] on button "Select" at bounding box center [633, 125] width 180 height 15
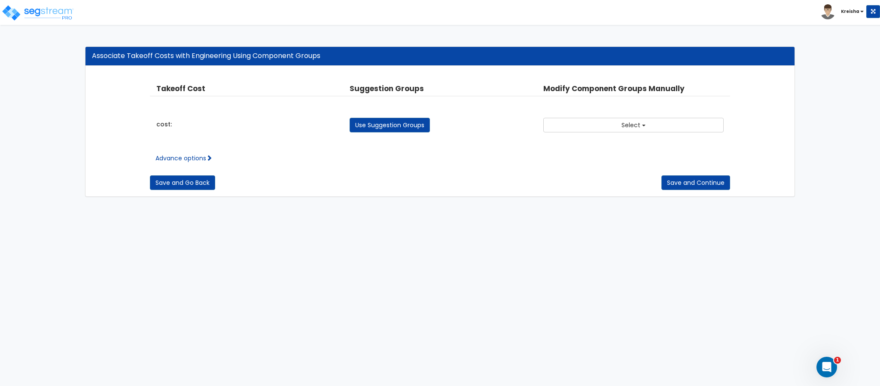
click at [436, 205] on html "Toggle navigation Kreisha" at bounding box center [440, 102] width 880 height 205
